Goal: Transaction & Acquisition: Subscribe to service/newsletter

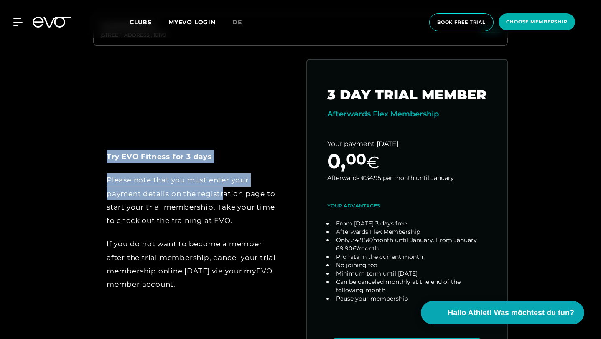
drag, startPoint x: 224, startPoint y: 101, endPoint x: 224, endPoint y: 198, distance: 96.9
click at [224, 198] on div "Try EVO Fitness for 3 days Please note that you must enter your payment details…" at bounding box center [300, 231] width 428 height 344
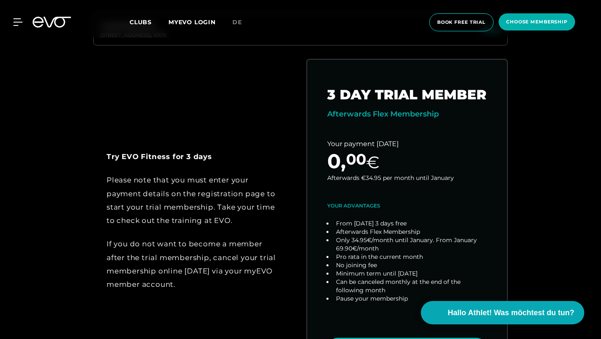
click at [224, 201] on div "Please note that you must enter your payment details on the registration page t…" at bounding box center [194, 200] width 175 height 54
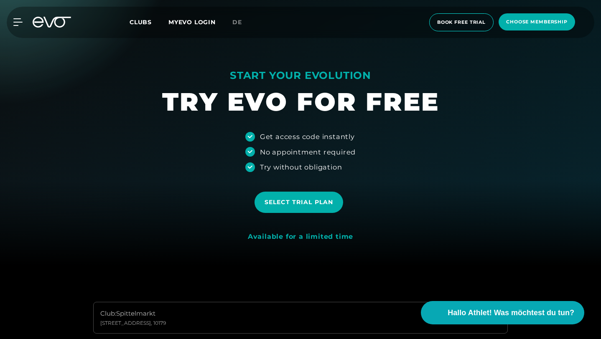
scroll to position [43, 0]
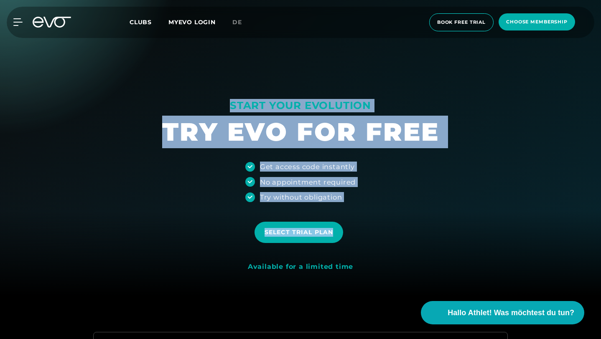
drag, startPoint x: 429, startPoint y: 88, endPoint x: 435, endPoint y: 230, distance: 141.8
click at [435, 229] on div "START YOUR EVOLUTION TRY EVO FOR FREE Get access code instantly No appointment …" at bounding box center [300, 126] width 601 height 339
drag, startPoint x: 435, startPoint y: 230, endPoint x: 415, endPoint y: 95, distance: 136.5
click at [415, 95] on div "START YOUR EVOLUTION TRY EVO FOR FREE Get access code instantly No appointment …" at bounding box center [300, 126] width 601 height 339
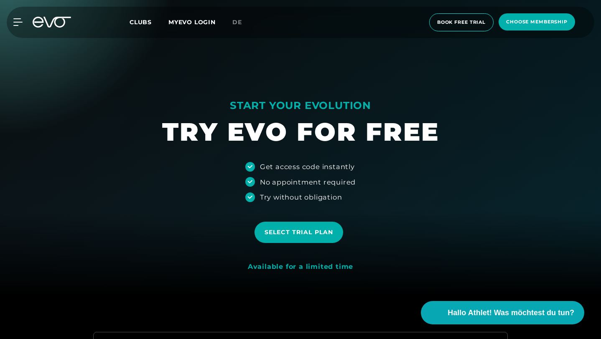
drag, startPoint x: 415, startPoint y: 95, endPoint x: 423, endPoint y: 193, distance: 98.5
click at [423, 193] on div "START YOUR EVOLUTION TRY EVO FOR FREE Get access code instantly No appointment …" at bounding box center [300, 126] width 601 height 339
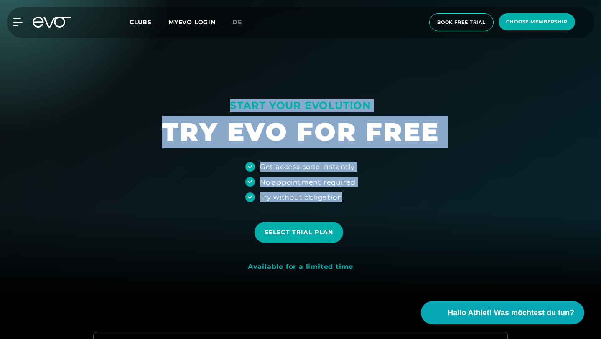
click at [342, 193] on div "Try without obligation" at bounding box center [301, 197] width 82 height 10
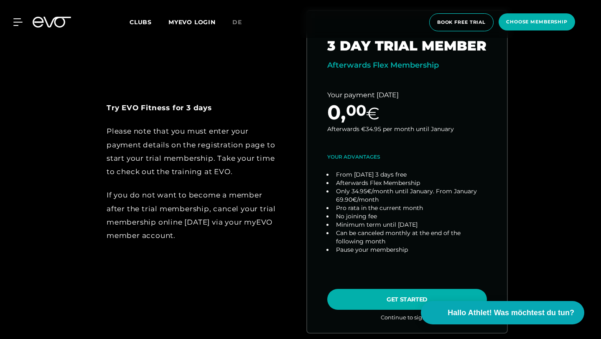
scroll to position [423, 0]
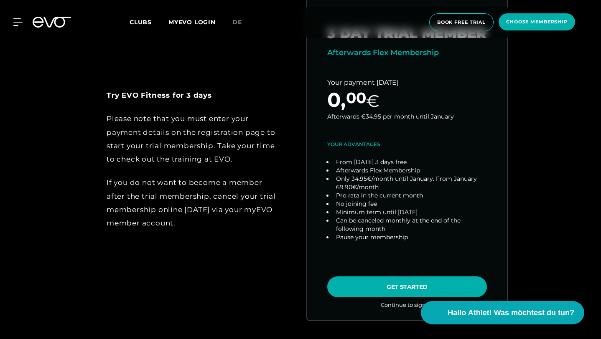
click at [521, 147] on div "Club : [STREET_ADDRESS] change Try EVO Fitness for 3 days Please note that you …" at bounding box center [300, 146] width 574 height 389
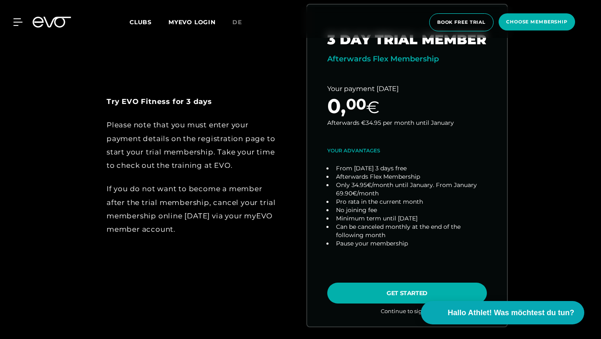
scroll to position [418, 0]
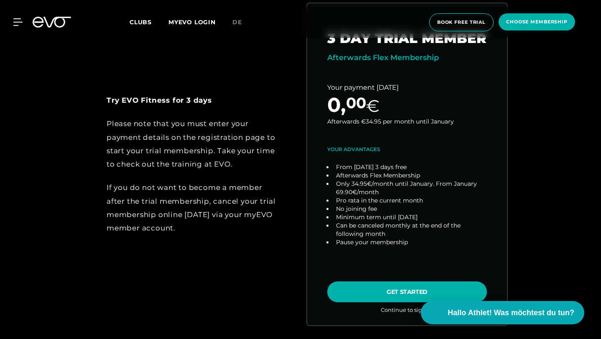
drag, startPoint x: 185, startPoint y: 101, endPoint x: 190, endPoint y: 247, distance: 146.3
click at [189, 246] on div "Try EVO Fitness for 3 days Please note that you must enter your payment details…" at bounding box center [193, 164] width 201 height 188
click at [190, 247] on div "Try EVO Fitness for 3 days Please note that you must enter your payment details…" at bounding box center [193, 164] width 201 height 188
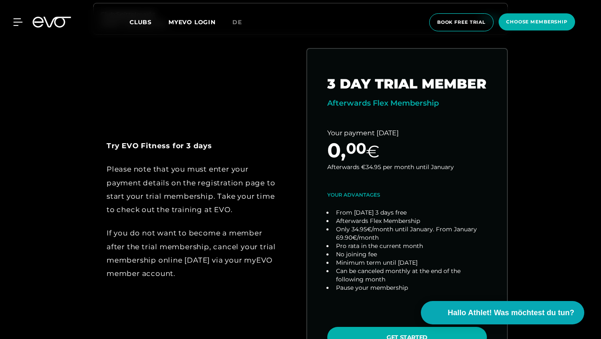
scroll to position [373, 0]
drag, startPoint x: 144, startPoint y: 117, endPoint x: 226, endPoint y: 285, distance: 186.7
click at [226, 285] on div "Try EVO Fitness for 3 days Please note that you must enter your payment details…" at bounding box center [193, 209] width 201 height 188
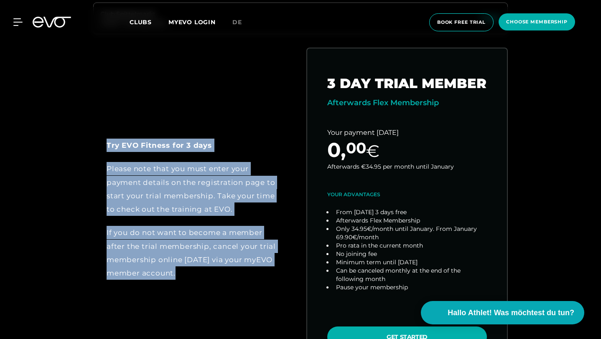
drag, startPoint x: 226, startPoint y: 285, endPoint x: 211, endPoint y: 135, distance: 150.7
click at [211, 135] on div "Try EVO Fitness for 3 days Please note that you must enter your payment details…" at bounding box center [193, 209] width 201 height 188
drag, startPoint x: 211, startPoint y: 98, endPoint x: 211, endPoint y: 293, distance: 194.7
click at [211, 293] on div "Try EVO Fitness for 3 days Please note that you must enter your payment details…" at bounding box center [300, 220] width 428 height 344
click at [211, 293] on div "Try EVO Fitness for 3 days Please note that you must enter your payment details…" at bounding box center [193, 209] width 201 height 188
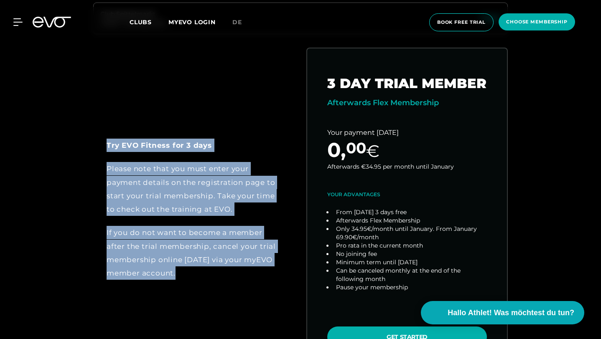
drag, startPoint x: 211, startPoint y: 293, endPoint x: 211, endPoint y: 108, distance: 185.1
click at [211, 108] on div "Try EVO Fitness for 3 days Please note that you must enter your payment details…" at bounding box center [300, 220] width 428 height 344
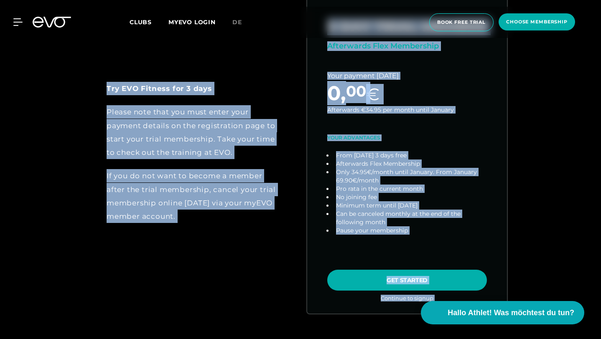
scroll to position [442, 0]
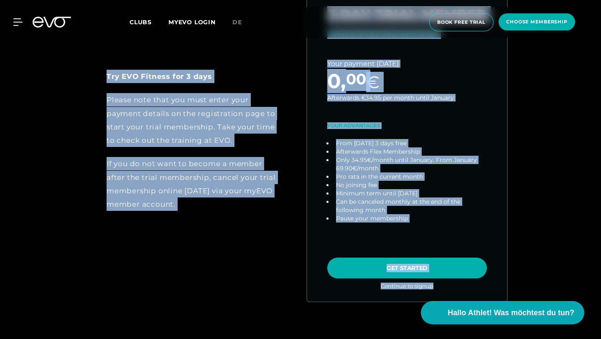
drag, startPoint x: 211, startPoint y: 108, endPoint x: 250, endPoint y: 259, distance: 156.2
click at [251, 263] on div "Try EVO Fitness for 3 days Please note that you must enter your payment details…" at bounding box center [300, 151] width 428 height 344
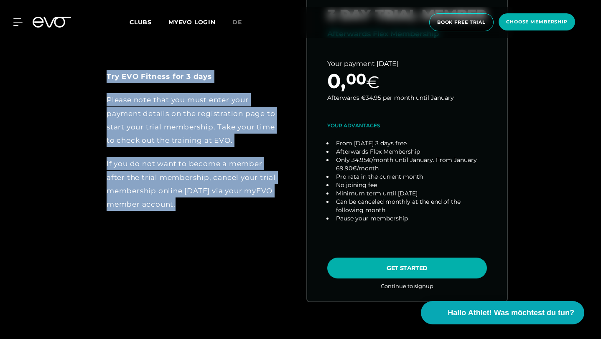
click at [250, 259] on div "Try EVO Fitness for 3 days Please note that you must enter your payment details…" at bounding box center [300, 151] width 428 height 344
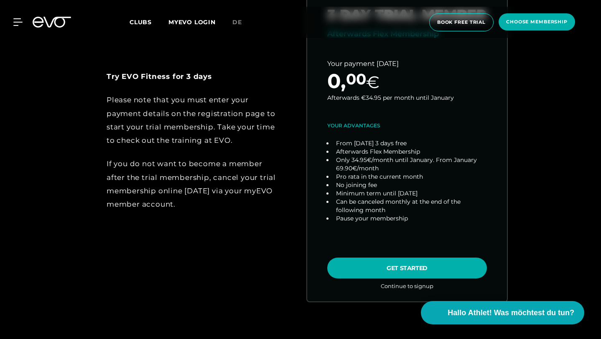
drag, startPoint x: 244, startPoint y: 247, endPoint x: 244, endPoint y: 173, distance: 74.8
click at [244, 173] on div "Try EVO Fitness for 3 days Please note that you must enter your payment details…" at bounding box center [300, 151] width 428 height 344
drag, startPoint x: 244, startPoint y: 136, endPoint x: 244, endPoint y: 230, distance: 94.4
click at [244, 229] on div "Try EVO Fitness for 3 days Please note that you must enter your payment details…" at bounding box center [193, 140] width 201 height 188
click at [244, 230] on div "Try EVO Fitness for 3 days Please note that you must enter your payment details…" at bounding box center [193, 140] width 201 height 188
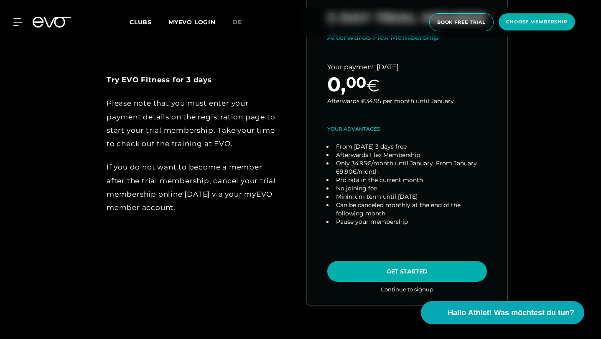
scroll to position [433, 0]
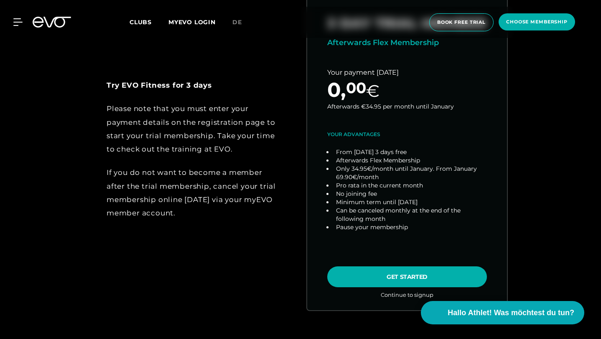
click at [244, 230] on div "Try EVO Fitness for 3 days Please note that you must enter your payment details…" at bounding box center [193, 149] width 201 height 188
click at [28, 95] on div "Club : [STREET_ADDRESS] change Try EVO Fitness for 3 days Please note that you …" at bounding box center [300, 136] width 574 height 389
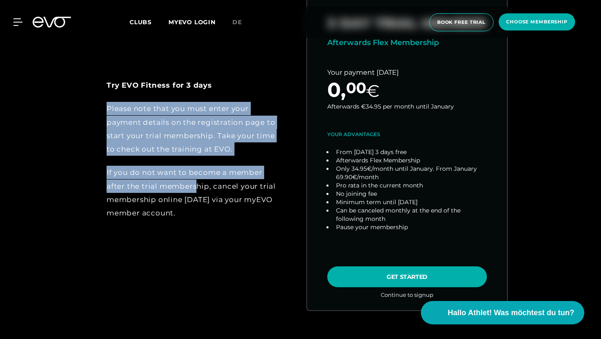
drag, startPoint x: 196, startPoint y: 92, endPoint x: 203, endPoint y: 211, distance: 118.8
click at [202, 211] on div "Try EVO Fitness for 3 days Please note that you must enter your payment details…" at bounding box center [194, 150] width 175 height 142
click at [203, 211] on div "If you do not want to become a member after the trial membership, cancel your t…" at bounding box center [194, 193] width 175 height 54
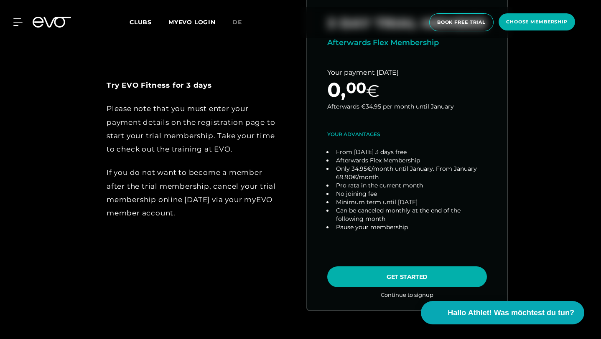
scroll to position [440, 0]
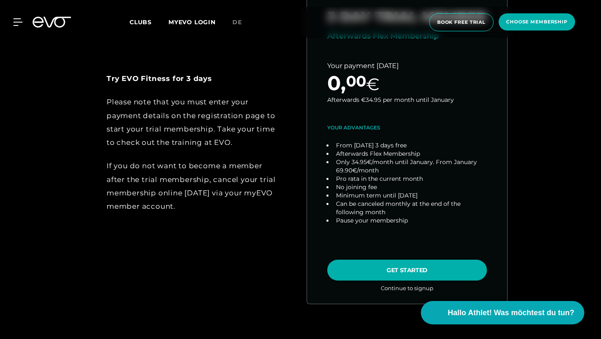
drag, startPoint x: 198, startPoint y: 237, endPoint x: 198, endPoint y: 147, distance: 90.2
click at [198, 147] on div "Try EVO Fitness for 3 days Please note that you must enter your payment details…" at bounding box center [300, 153] width 428 height 344
drag, startPoint x: 198, startPoint y: 147, endPoint x: 198, endPoint y: 210, distance: 62.7
click at [198, 210] on div "Try EVO Fitness for 3 days Please note that you must enter your payment details…" at bounding box center [194, 143] width 175 height 142
click at [198, 210] on div "If you do not want to become a member after the trial membership, cancel your t…" at bounding box center [194, 186] width 175 height 54
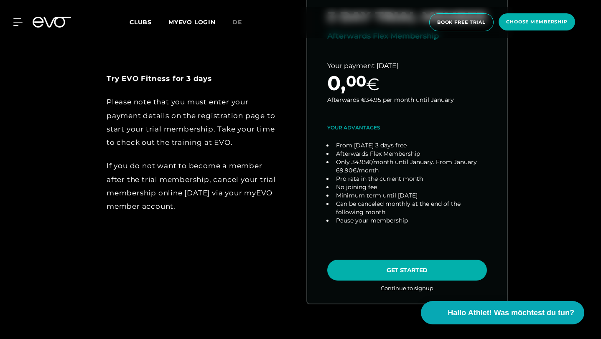
drag, startPoint x: 214, startPoint y: 219, endPoint x: 155, endPoint y: 136, distance: 101.5
click at [155, 136] on div "Try EVO Fitness for 3 days Please note that you must enter your payment details…" at bounding box center [193, 142] width 201 height 188
drag, startPoint x: 155, startPoint y: 136, endPoint x: 202, endPoint y: 231, distance: 105.9
click at [202, 231] on div "Try EVO Fitness for 3 days Please note that you must enter your payment details…" at bounding box center [193, 142] width 201 height 188
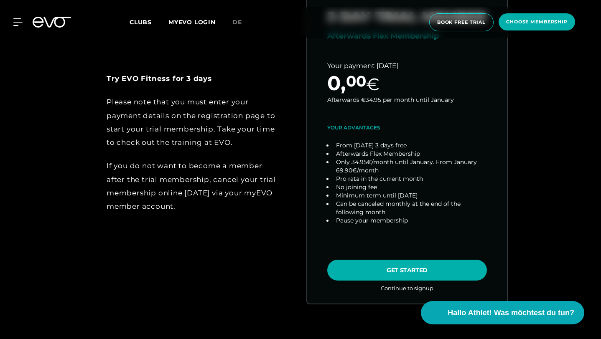
drag, startPoint x: 202, startPoint y: 231, endPoint x: 158, endPoint y: 147, distance: 95.3
click at [159, 148] on div "Try EVO Fitness for 3 days Please note that you must enter your payment details…" at bounding box center [193, 142] width 201 height 188
drag, startPoint x: 158, startPoint y: 147, endPoint x: 176, endPoint y: 211, distance: 66.3
click at [176, 211] on div "Try EVO Fitness for 3 days Please note that you must enter your payment details…" at bounding box center [194, 143] width 175 height 142
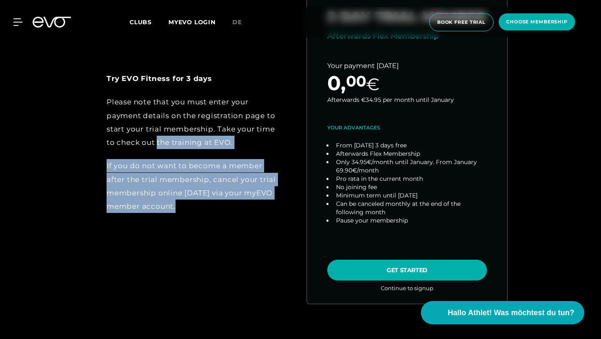
click at [176, 211] on div "If you do not want to become a member after the trial membership, cancel your t…" at bounding box center [194, 186] width 175 height 54
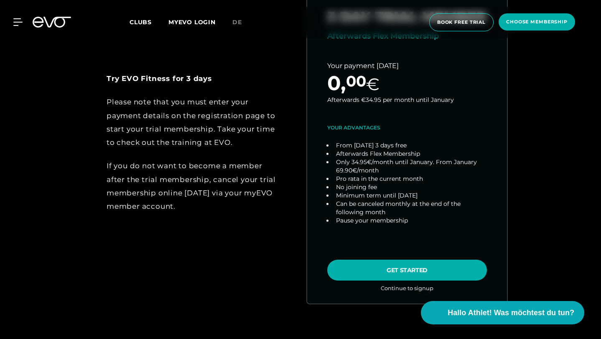
drag, startPoint x: 139, startPoint y: 76, endPoint x: 164, endPoint y: 122, distance: 52.9
click at [145, 94] on div "Try EVO Fitness for 3 days Please note that you must enter your payment details…" at bounding box center [194, 143] width 175 height 142
click at [164, 122] on div "Please note that you must enter your payment details on the registration page t…" at bounding box center [194, 122] width 175 height 54
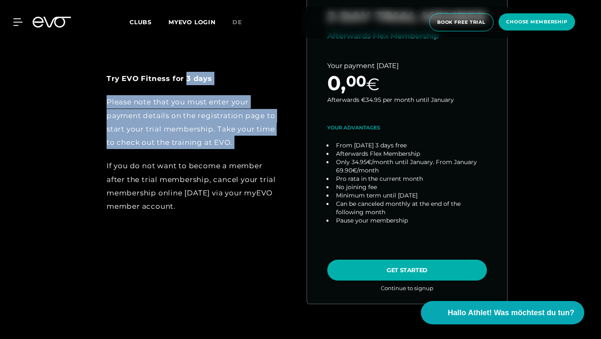
drag, startPoint x: 186, startPoint y: 79, endPoint x: 187, endPoint y: 171, distance: 92.8
click at [187, 171] on div "Try EVO Fitness for 3 days Please note that you must enter your payment details…" at bounding box center [194, 143] width 175 height 142
click at [187, 171] on div "If you do not want to become a member after the trial membership, cancel your t…" at bounding box center [194, 186] width 175 height 54
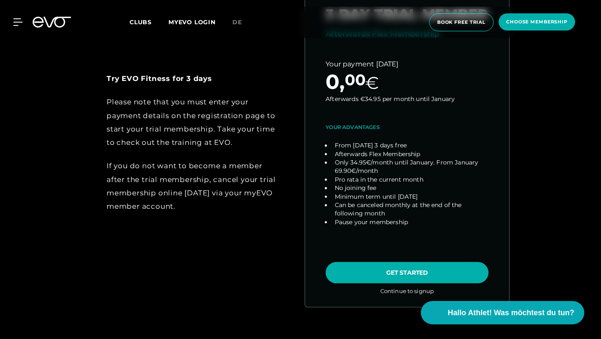
scroll to position [452, 0]
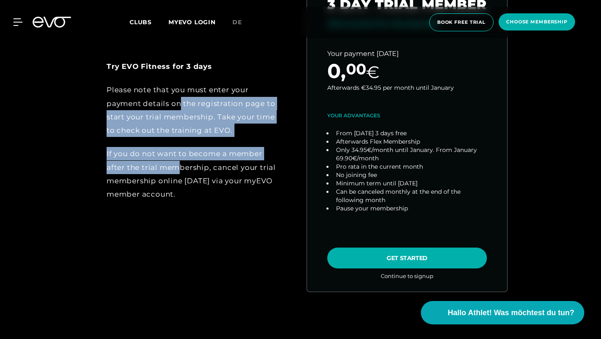
drag, startPoint x: 182, startPoint y: 102, endPoint x: 183, endPoint y: 185, distance: 83.6
click at [182, 185] on div "Try EVO Fitness for 3 days Please note that you must enter your payment details…" at bounding box center [194, 131] width 175 height 142
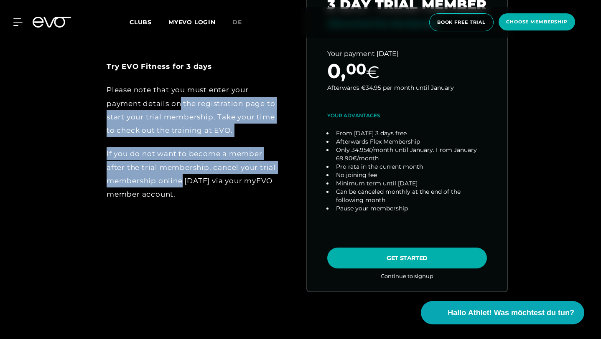
click at [183, 185] on div "If you do not want to become a member after the trial membership, cancel your t…" at bounding box center [194, 174] width 175 height 54
drag, startPoint x: 197, startPoint y: 202, endPoint x: 138, endPoint y: 150, distance: 78.4
click at [139, 150] on div "Try EVO Fitness for 3 days Please note that you must enter your payment details…" at bounding box center [193, 130] width 201 height 188
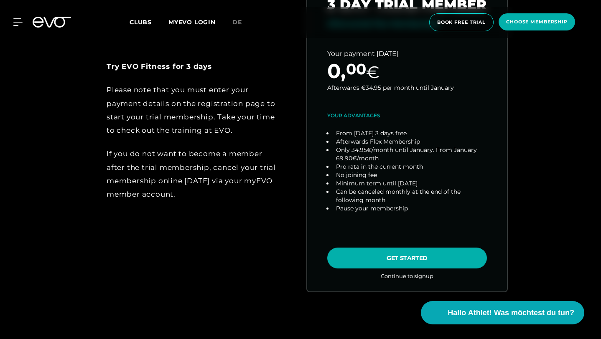
drag, startPoint x: 138, startPoint y: 150, endPoint x: 210, endPoint y: 218, distance: 99.3
click at [210, 218] on div "Try EVO Fitness for 3 days Please note that you must enter your payment details…" at bounding box center [193, 130] width 201 height 188
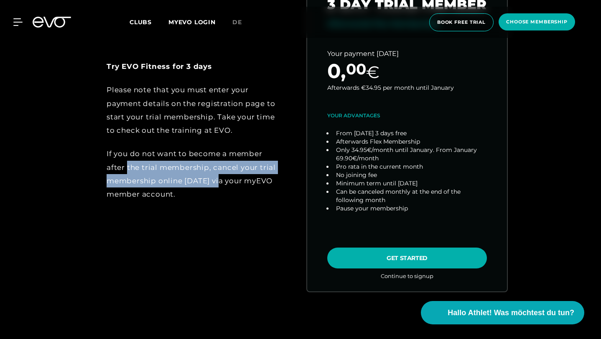
drag, startPoint x: 128, startPoint y: 171, endPoint x: 230, endPoint y: 181, distance: 102.4
click at [218, 181] on div "If you do not want to become a member after the trial membership, cancel your t…" at bounding box center [194, 174] width 175 height 54
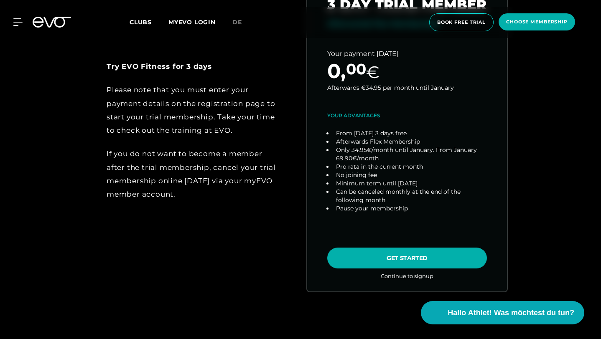
click at [230, 181] on div "If you do not want to become a member after the trial membership, cancel your t…" at bounding box center [194, 174] width 175 height 54
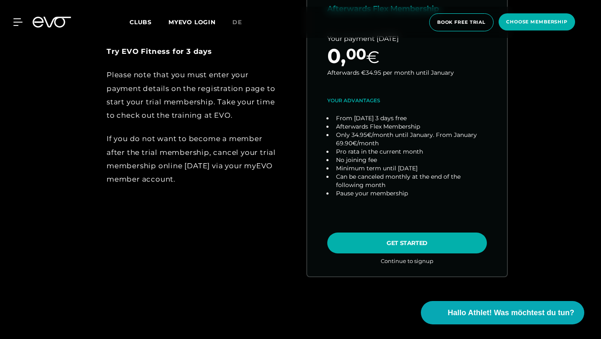
scroll to position [468, 0]
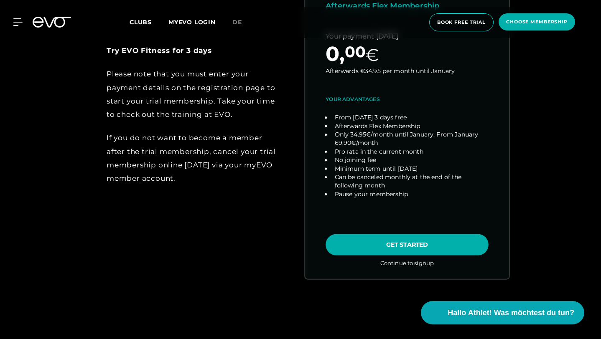
click at [371, 245] on link "choose plan" at bounding box center [407, 114] width 204 height 328
